Goal: Information Seeking & Learning: Learn about a topic

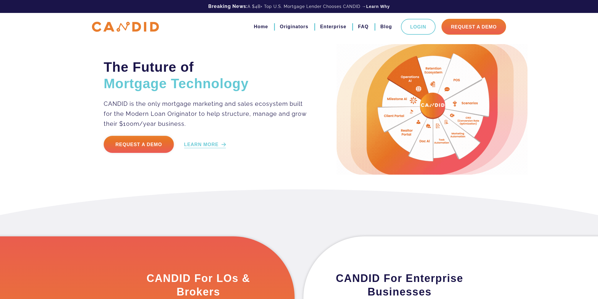
click at [207, 146] on link "LEARN MORE" at bounding box center [205, 144] width 42 height 7
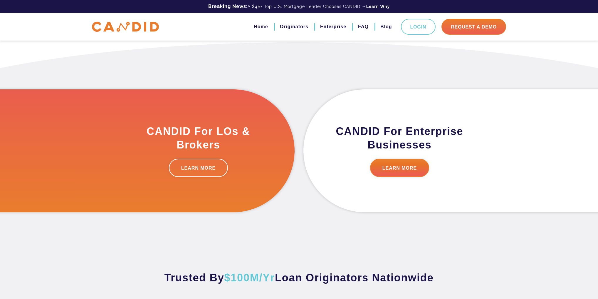
scroll to position [149, 0]
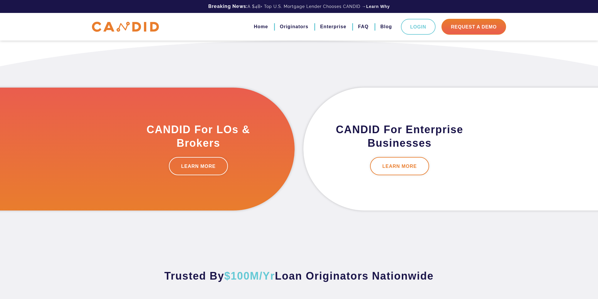
click at [393, 164] on link "LEARN MORE" at bounding box center [399, 166] width 59 height 18
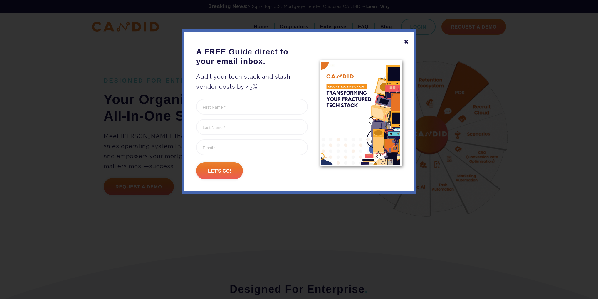
click at [405, 39] on div "✖" at bounding box center [406, 42] width 5 height 10
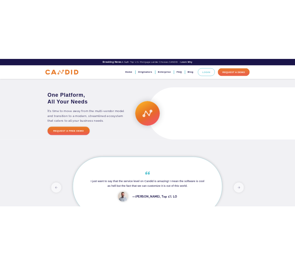
scroll to position [1282, 0]
